Goal: Transaction & Acquisition: Purchase product/service

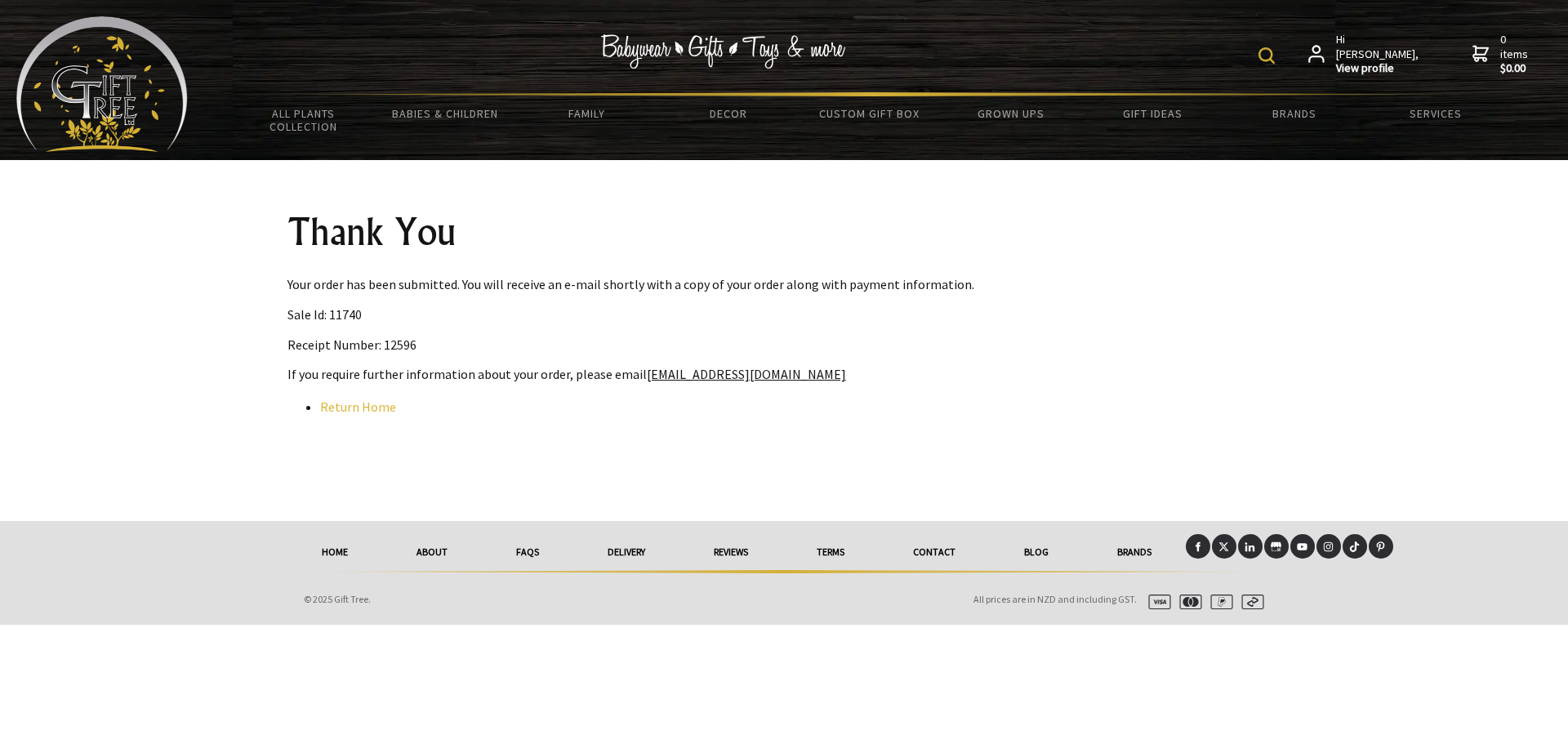
click at [1374, 43] on span "Hi [PERSON_NAME], View profile" at bounding box center [1378, 55] width 84 height 44
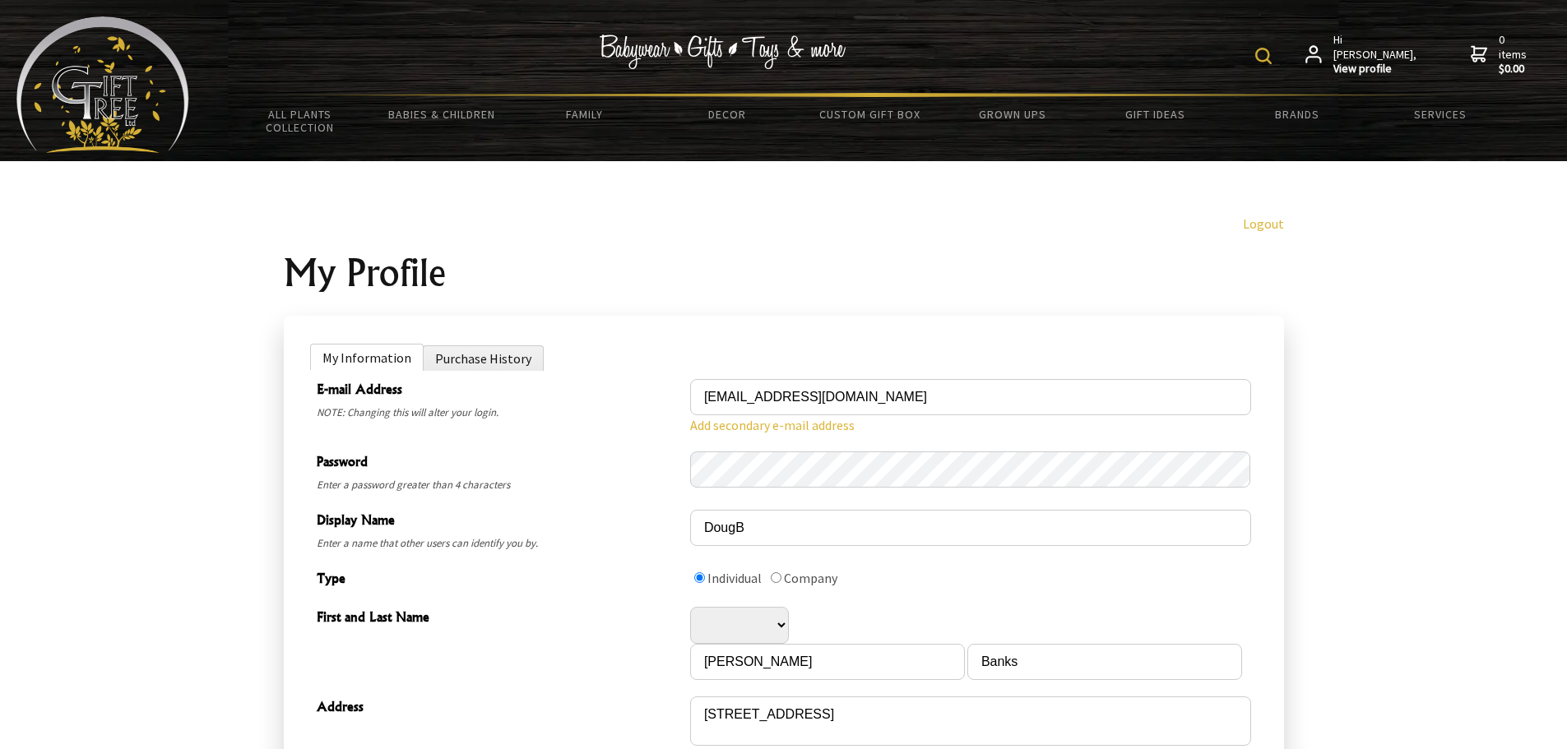
click at [1271, 52] on img at bounding box center [1263, 56] width 16 height 16
click at [505, 360] on li "Purchase History" at bounding box center [483, 357] width 121 height 25
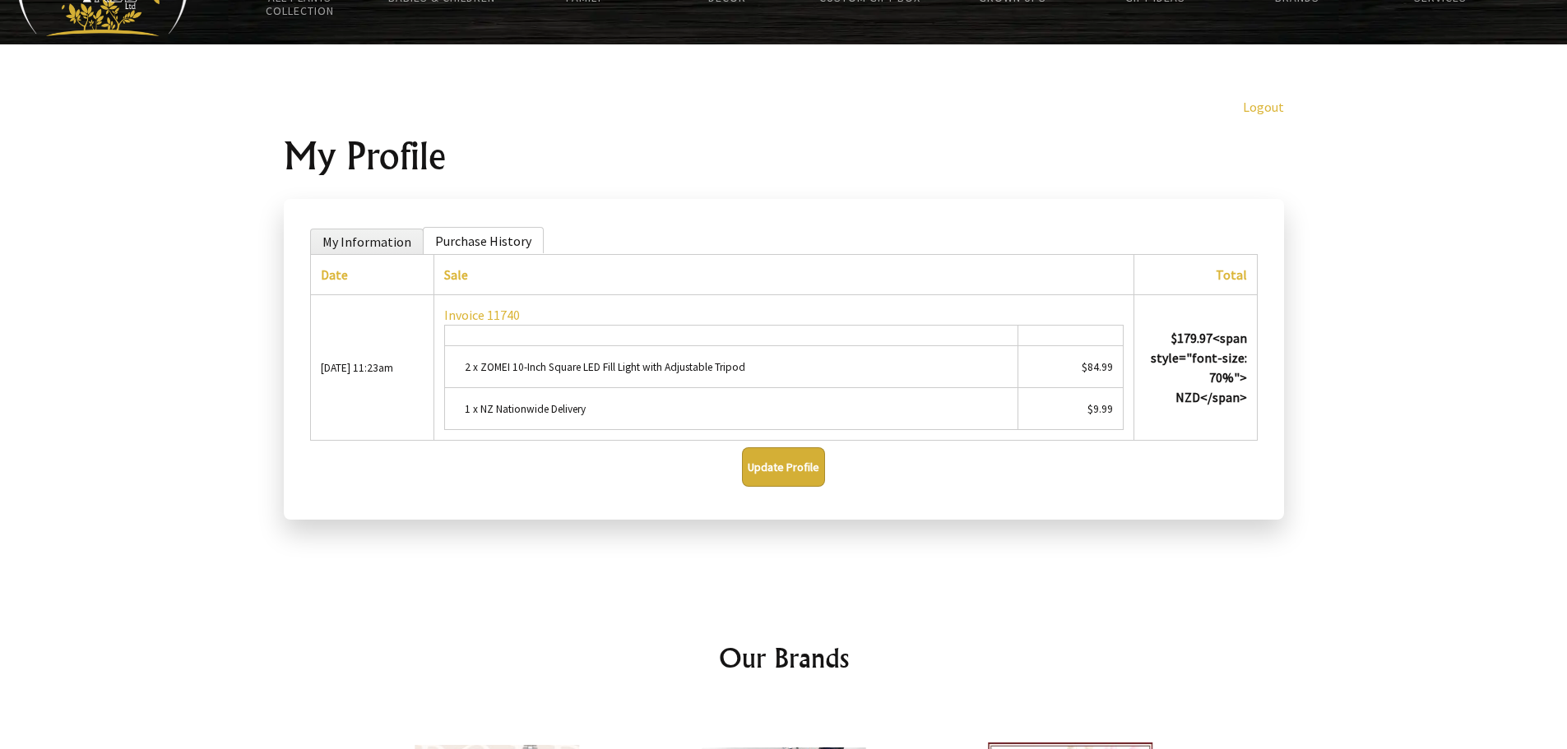
scroll to position [164, 0]
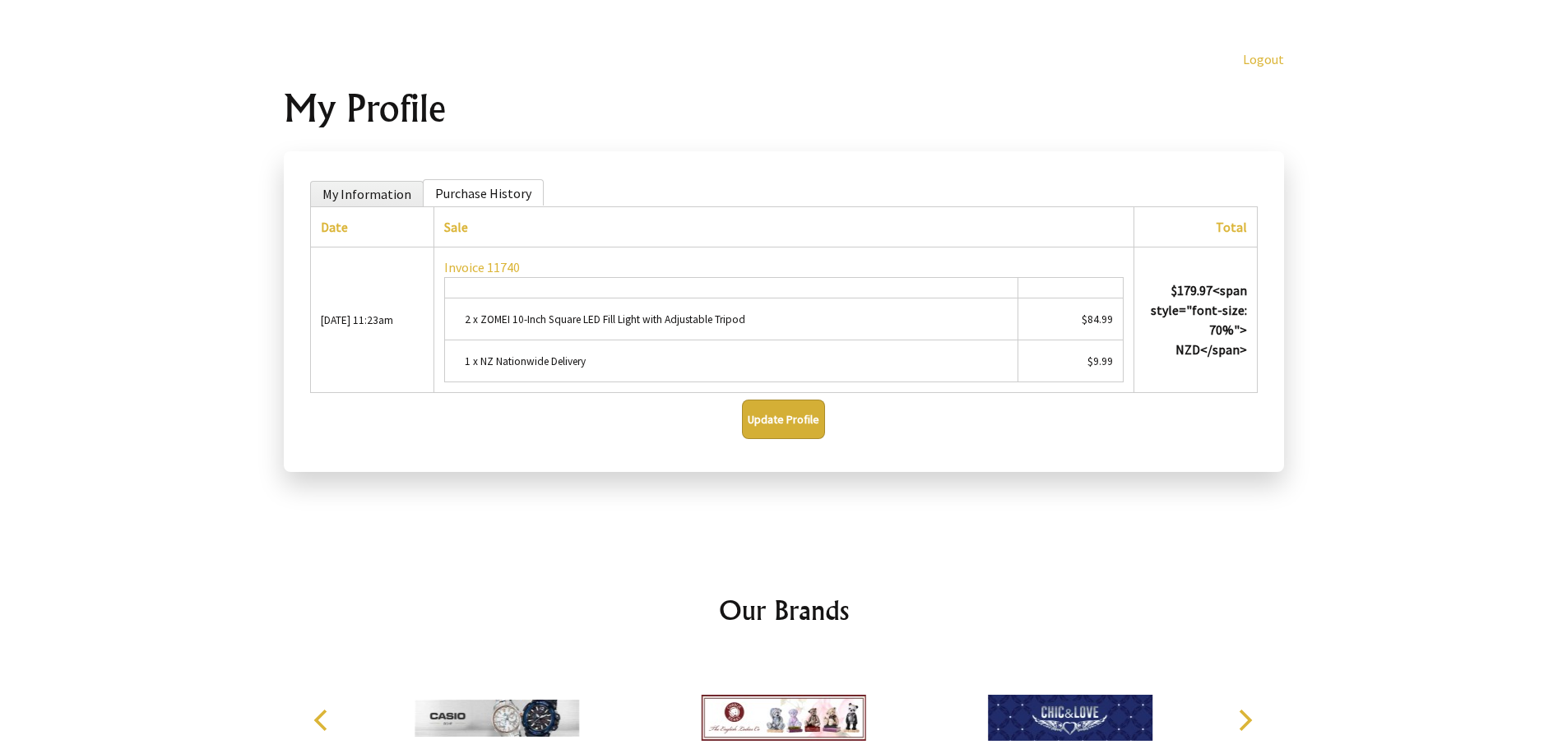
click at [606, 326] on small "2 x ZOMEI 10-Inch Square LED Fill Light with Adjustable Tripod" at bounding box center [605, 320] width 280 height 14
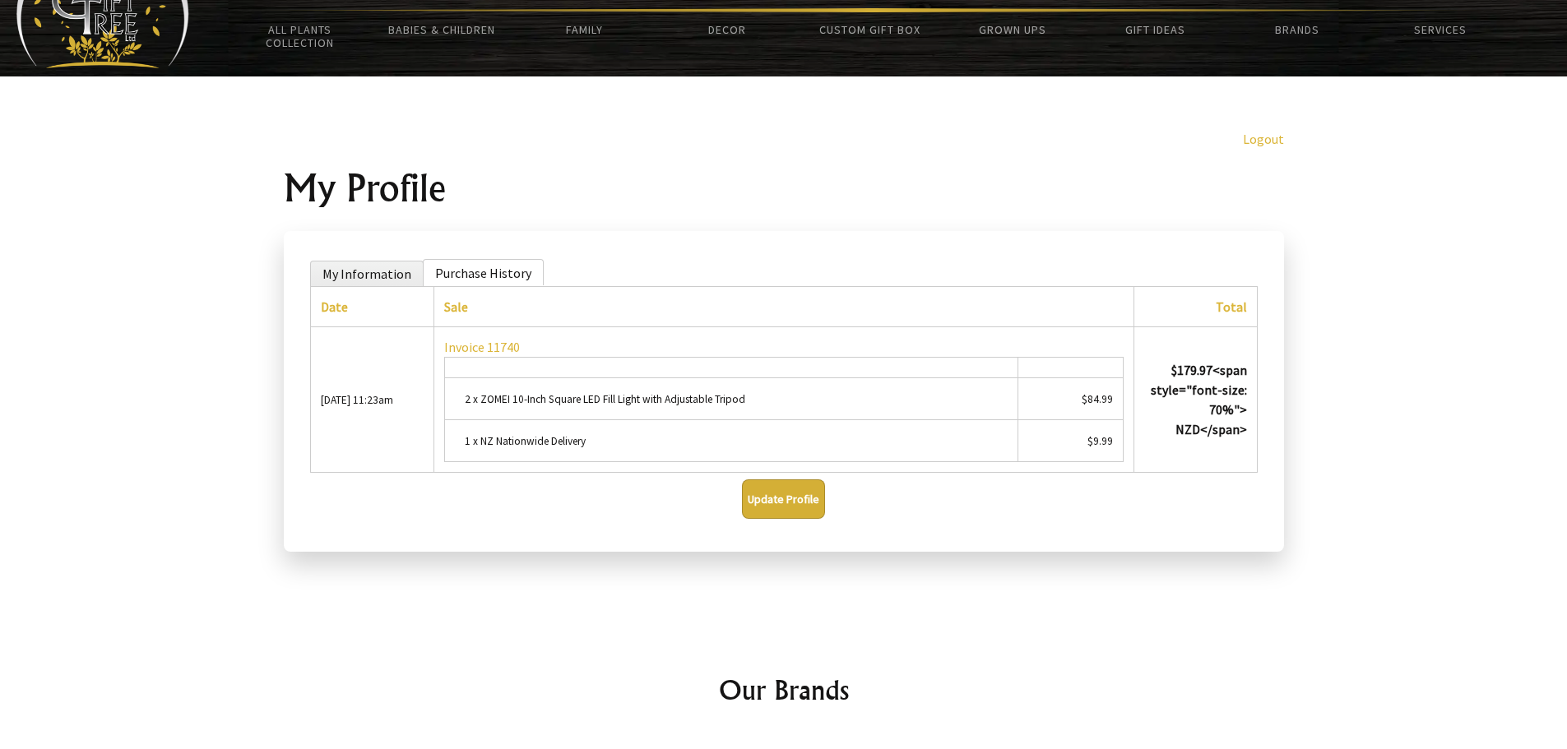
scroll to position [0, 0]
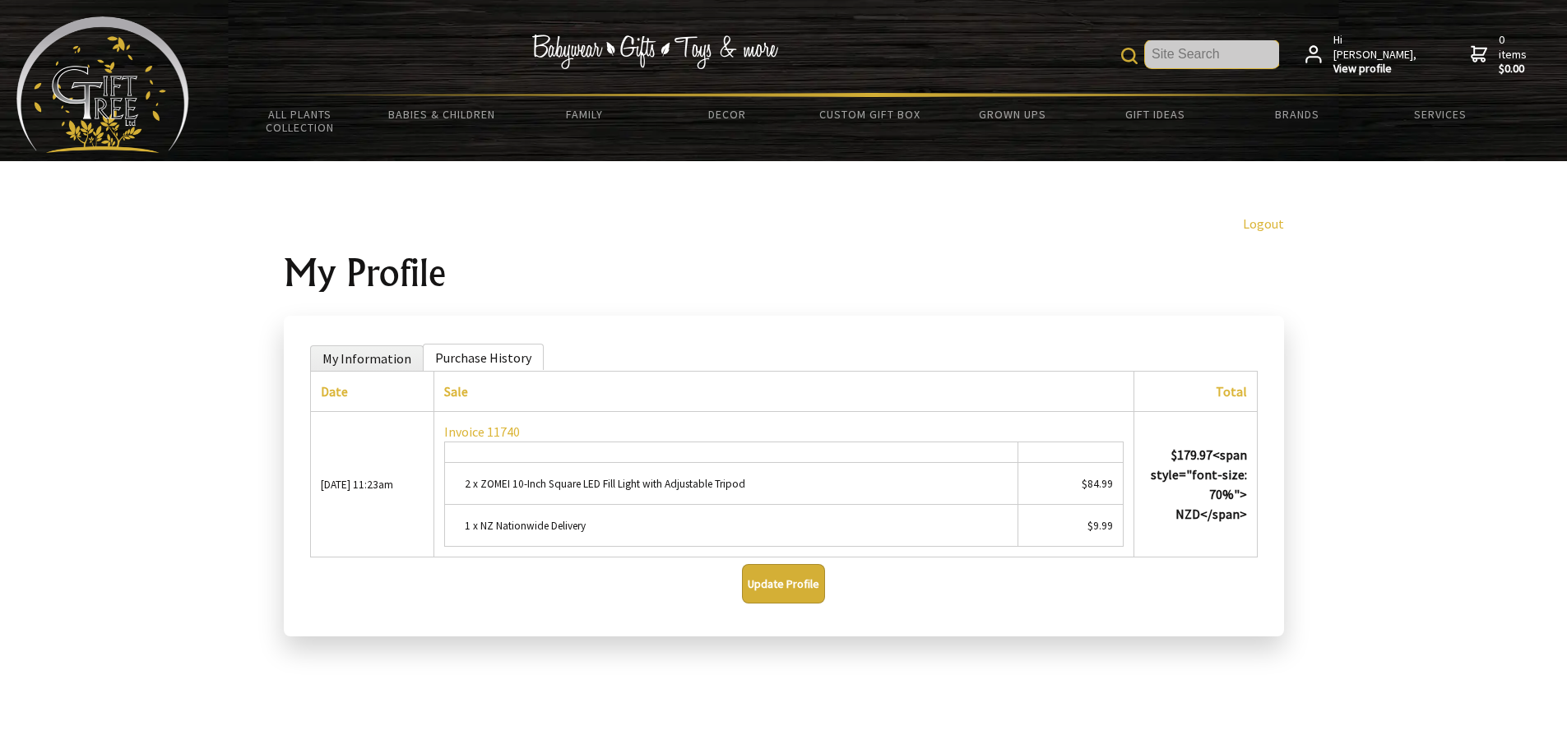
click at [1180, 58] on input "text" at bounding box center [1212, 54] width 134 height 28
type input "light fill"
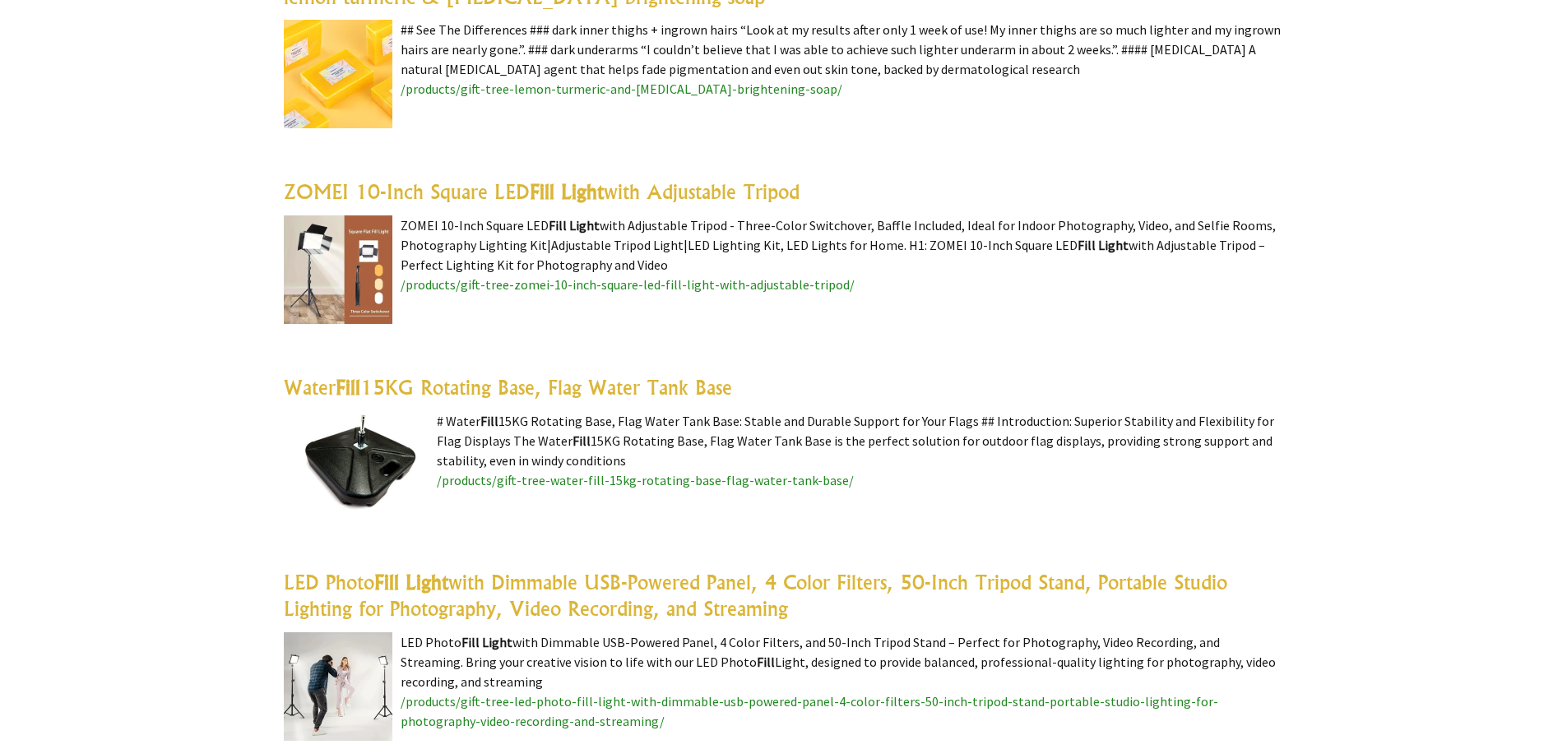
scroll to position [2550, 0]
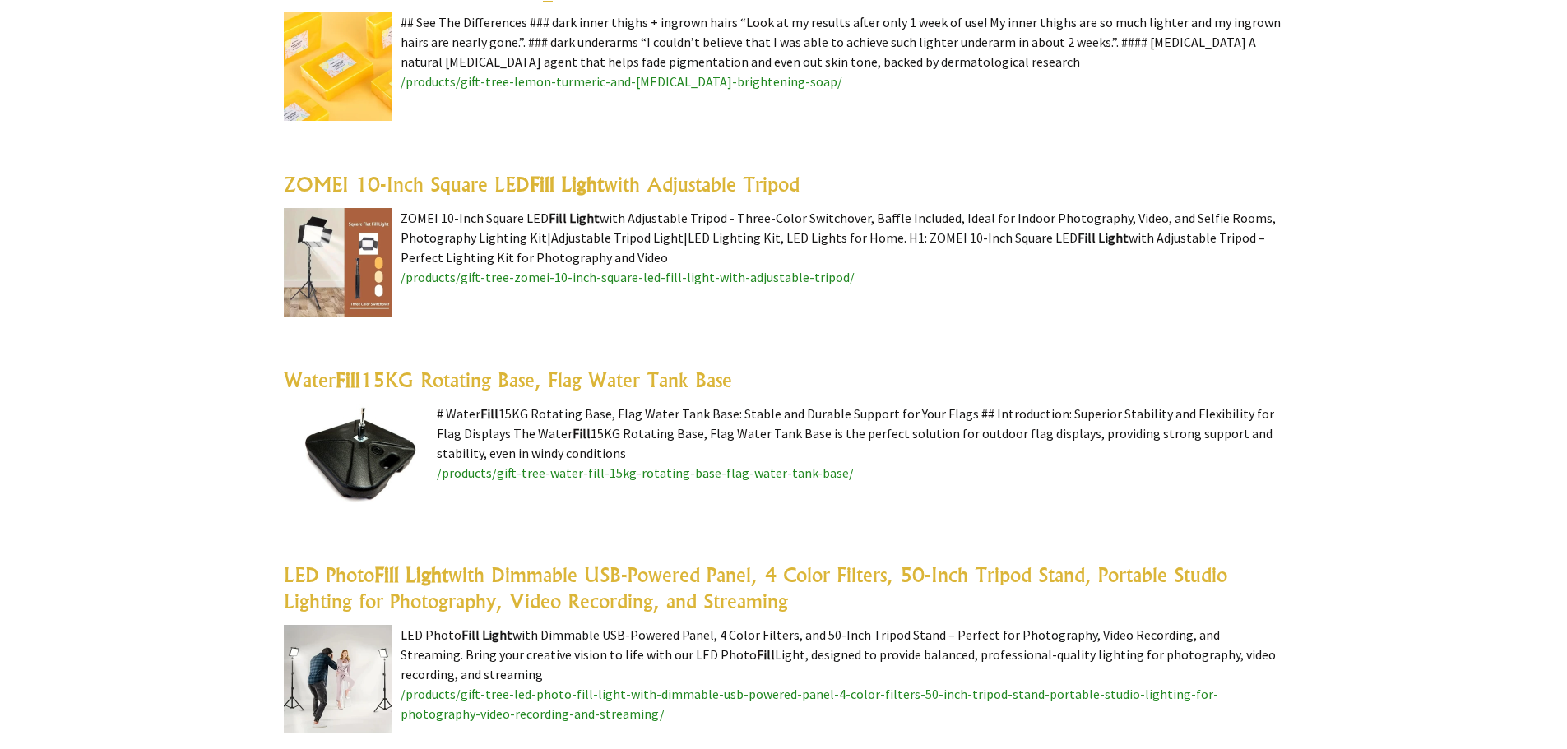
click at [573, 187] on highlight "Fill Light" at bounding box center [567, 184] width 74 height 25
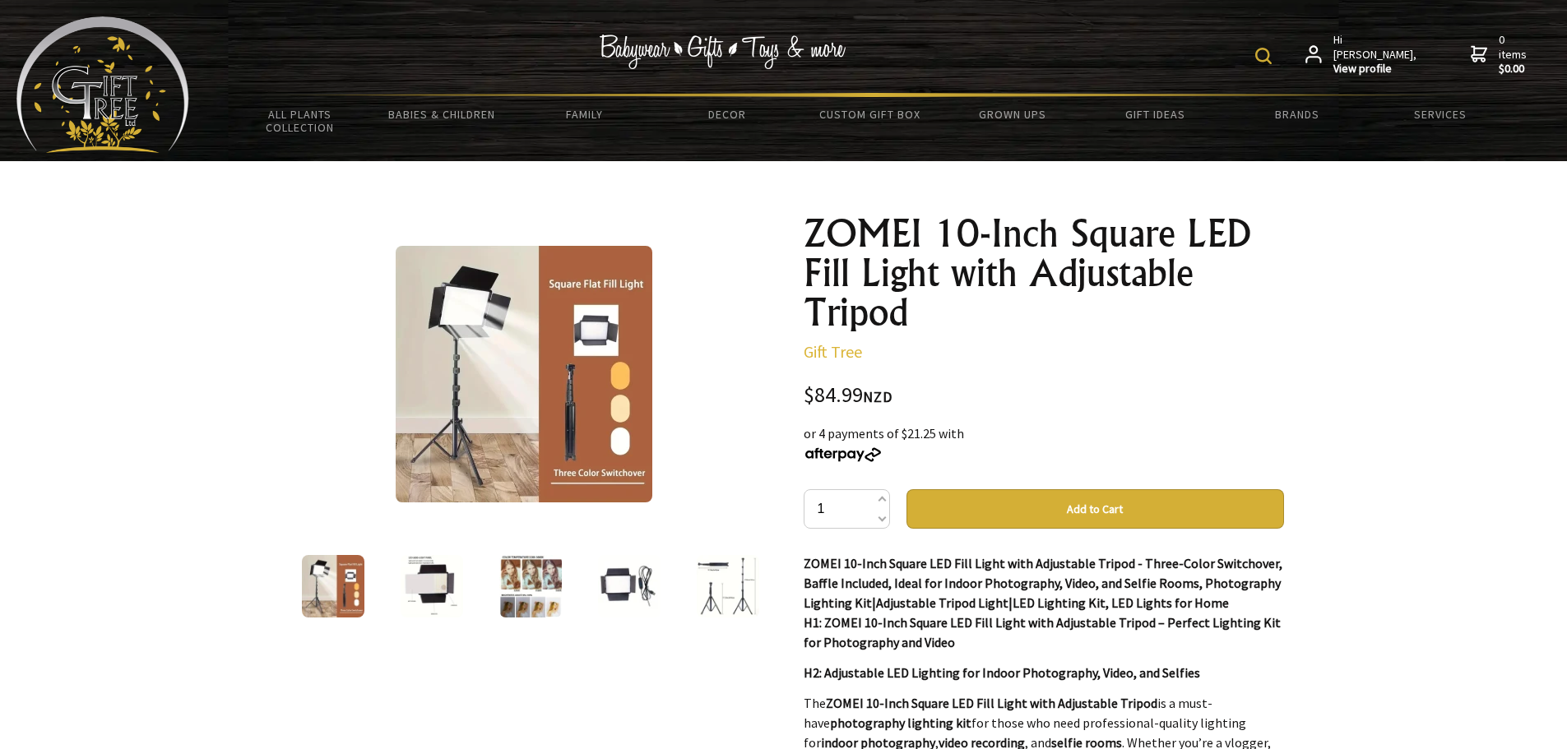
click at [618, 585] on img at bounding box center [629, 586] width 63 height 63
